Goal: Check status: Check status

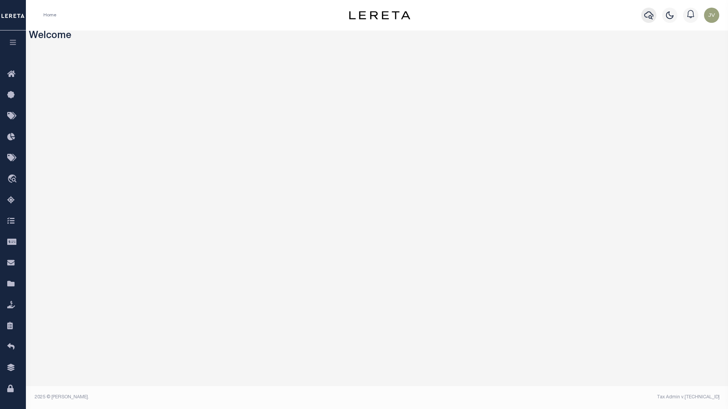
click at [644, 12] on button "button" at bounding box center [648, 15] width 15 height 15
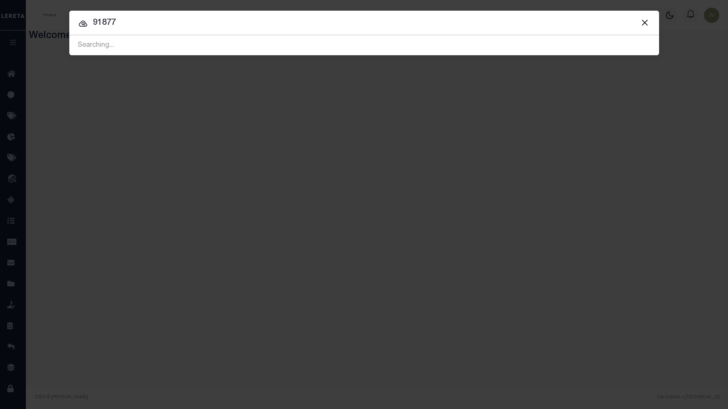
type input "91877"
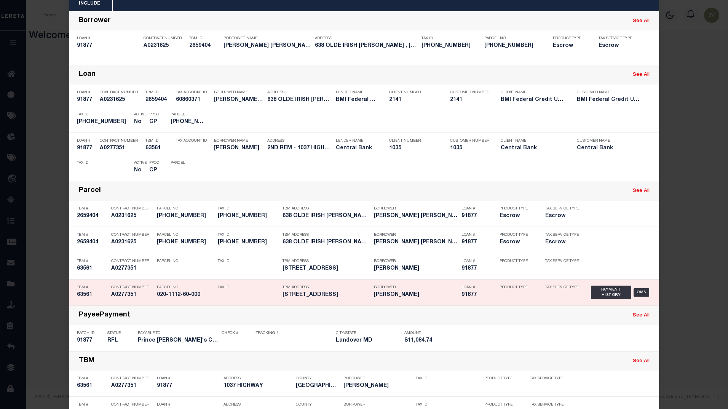
scroll to position [66, 0]
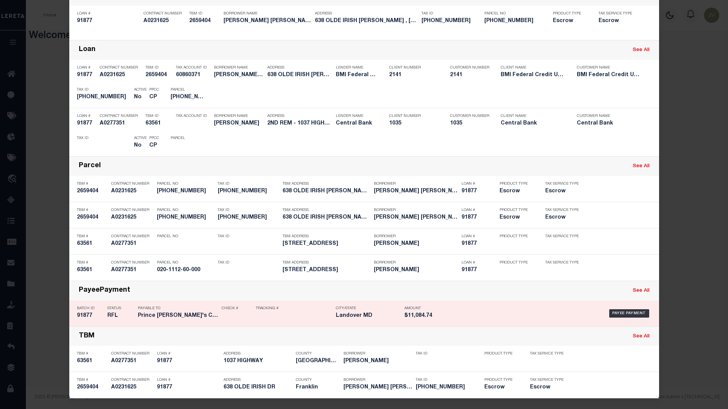
click at [89, 313] on h5 "91877" at bounding box center [90, 315] width 27 height 6
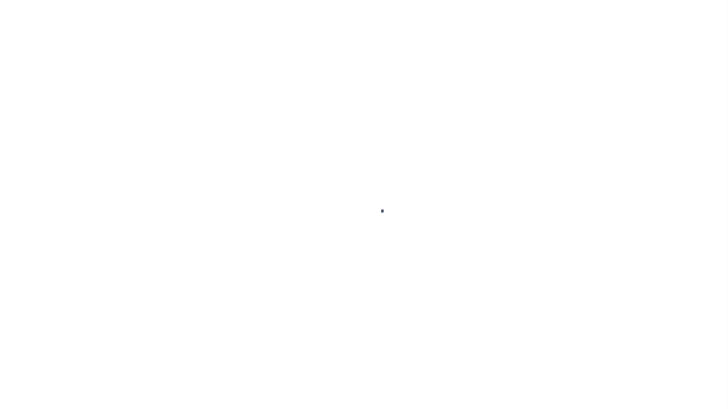
select select "RFL"
type input "[DATE]"
type input "$11,084.74"
select select "[PERSON_NAME]"
checkbox input "true"
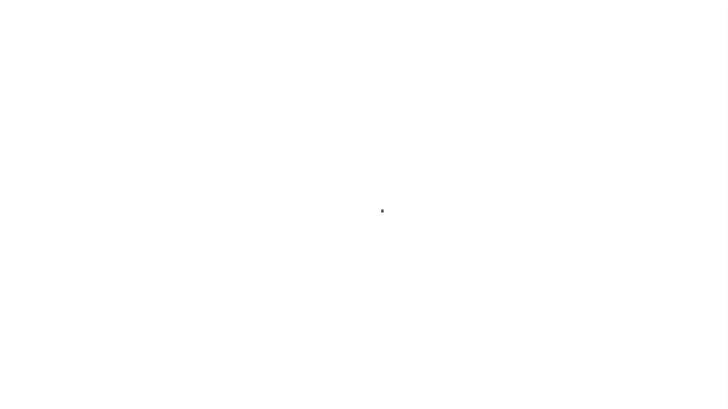
select select
type input "N"
radio input "true"
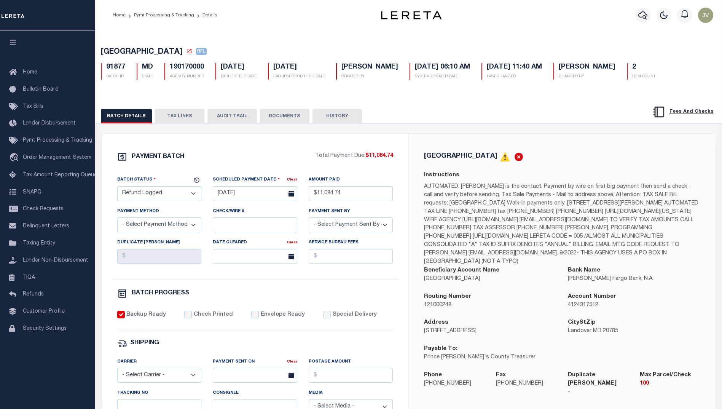
click at [197, 119] on button "TAX LINES" at bounding box center [179, 116] width 49 height 14
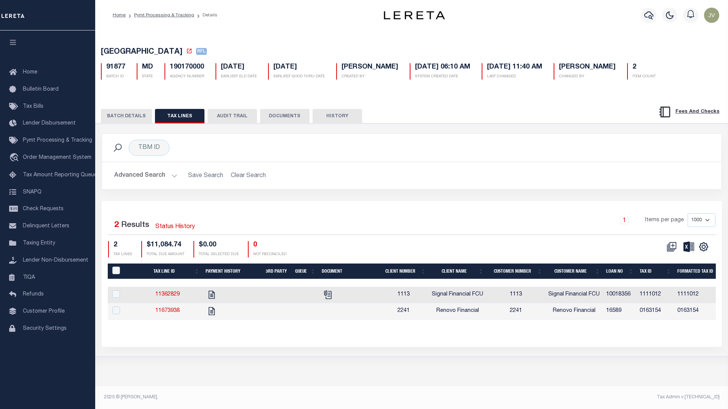
click at [229, 115] on button "AUDIT TRAIL" at bounding box center [231, 116] width 49 height 14
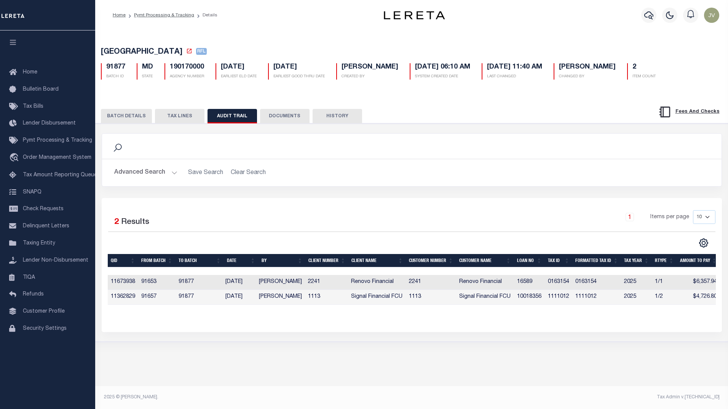
click at [131, 113] on button "BATCH DETAILS" at bounding box center [126, 116] width 51 height 14
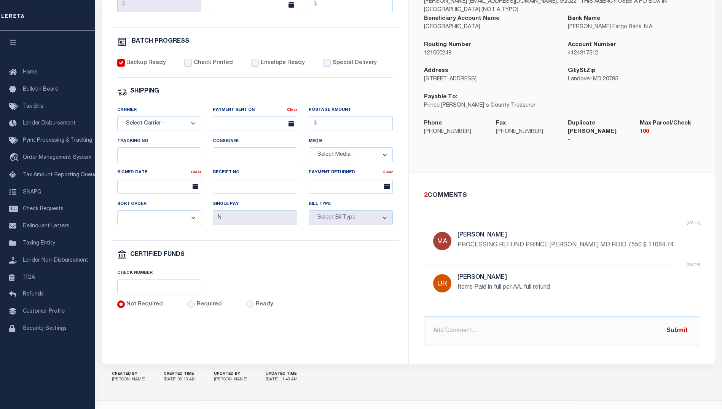
scroll to position [252, 0]
